Goal: Transaction & Acquisition: Purchase product/service

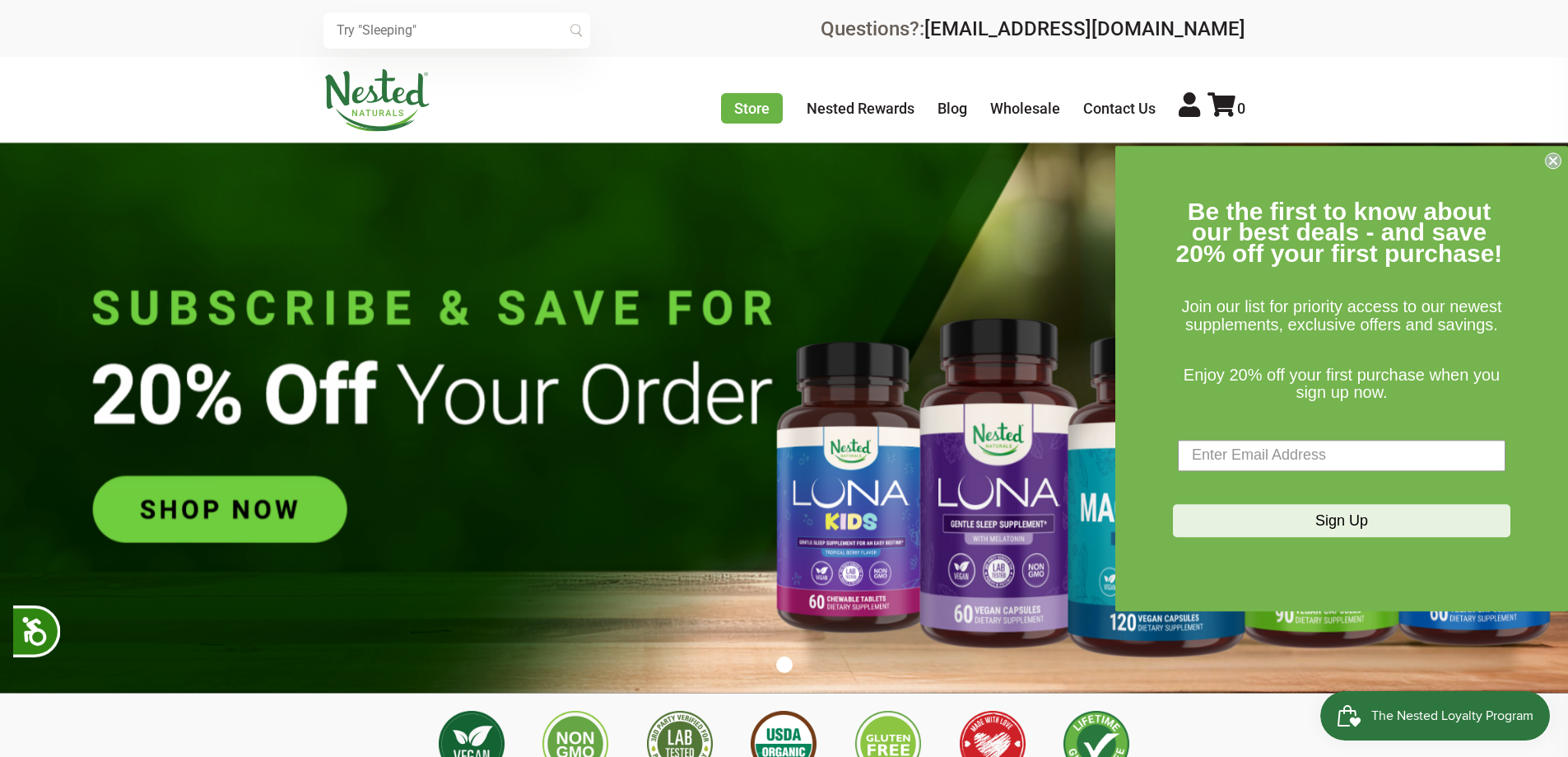
click at [248, 499] on img at bounding box center [784, 417] width 1568 height 551
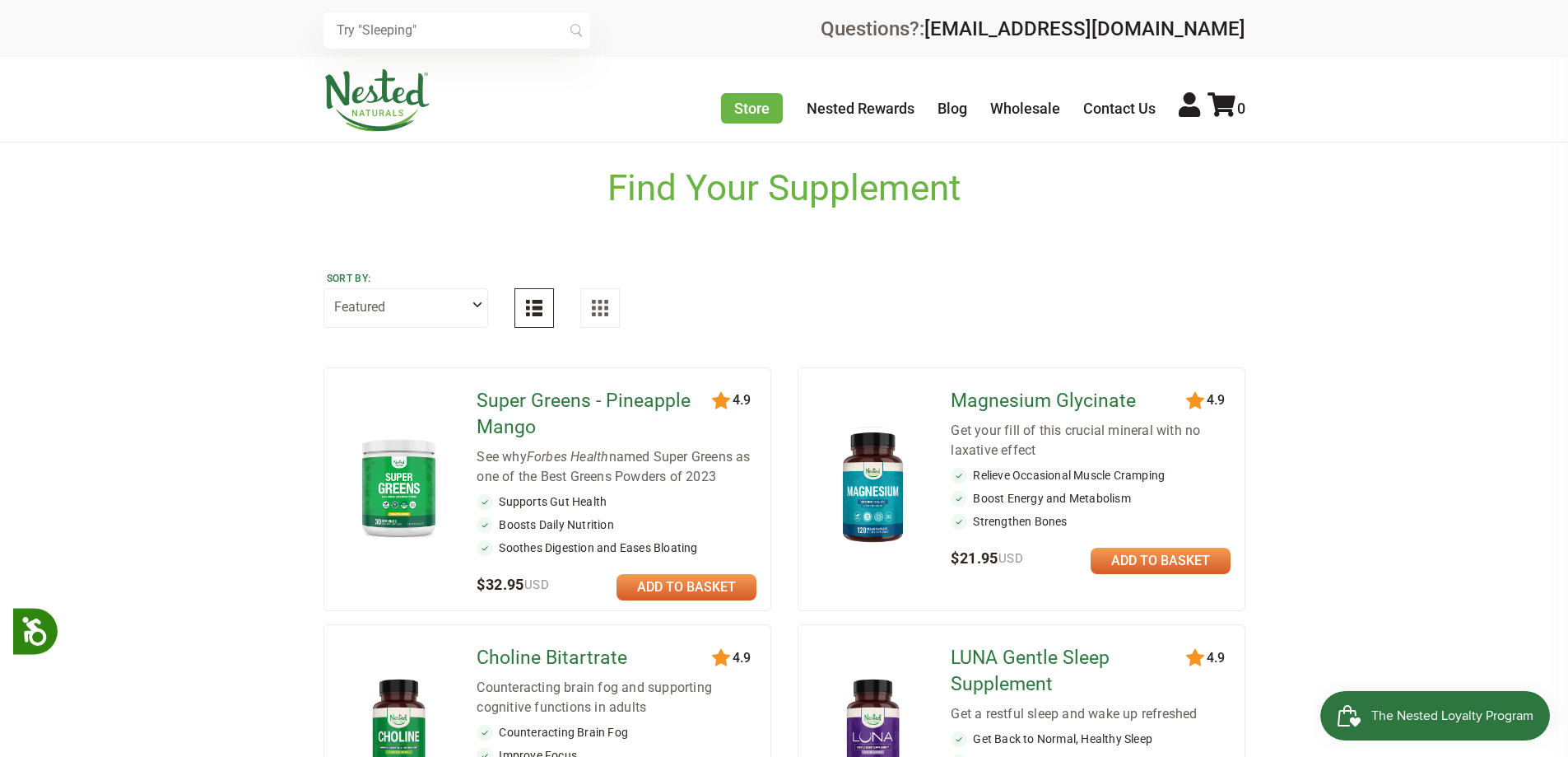
click at [678, 584] on link at bounding box center [685, 586] width 140 height 26
click at [1235, 105] on icon at bounding box center [1221, 104] width 28 height 25
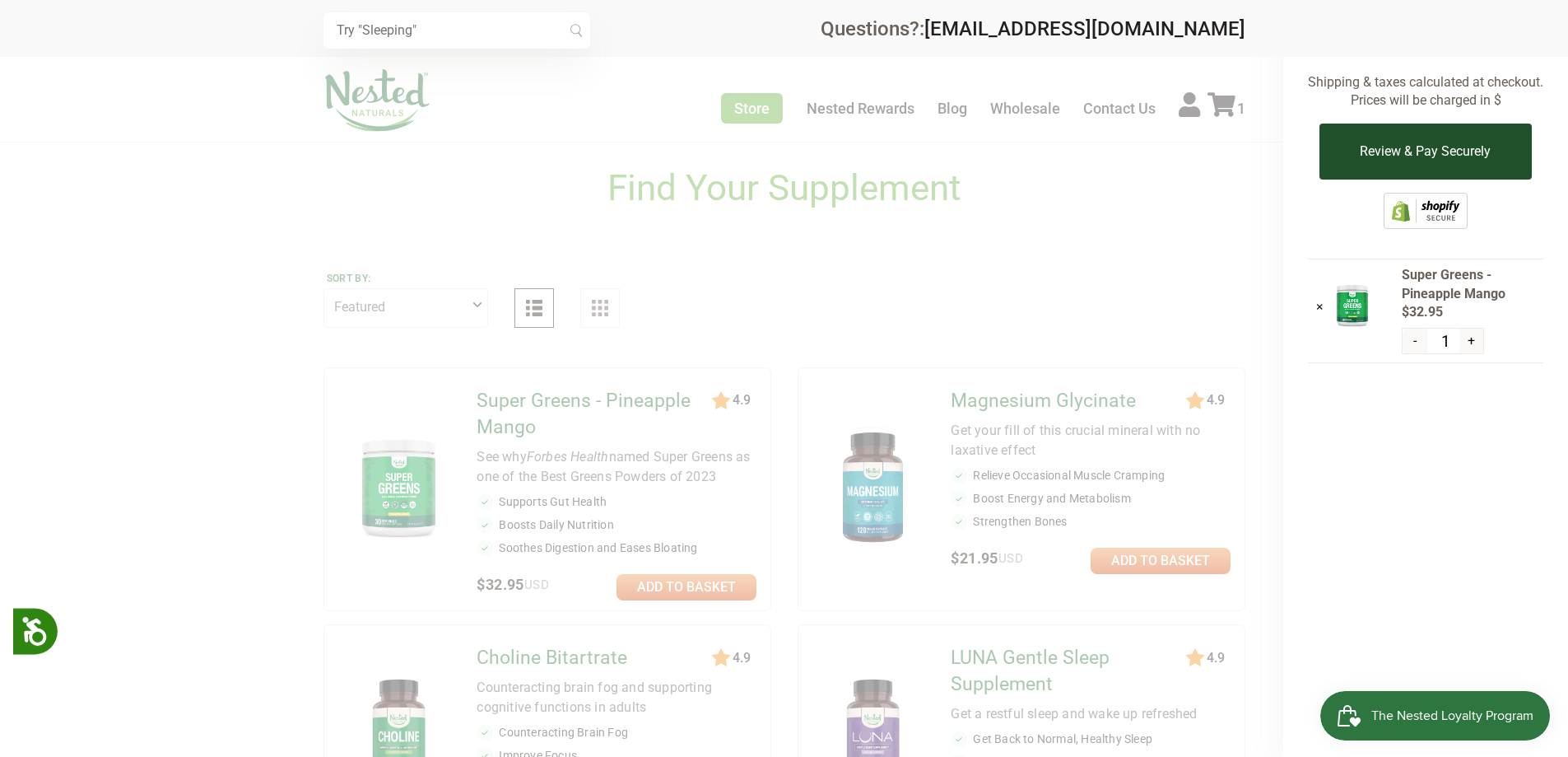
click at [1417, 148] on button "Review & Pay Securely" at bounding box center [1425, 151] width 212 height 56
